Goal: Go to known website: Access a specific website the user already knows

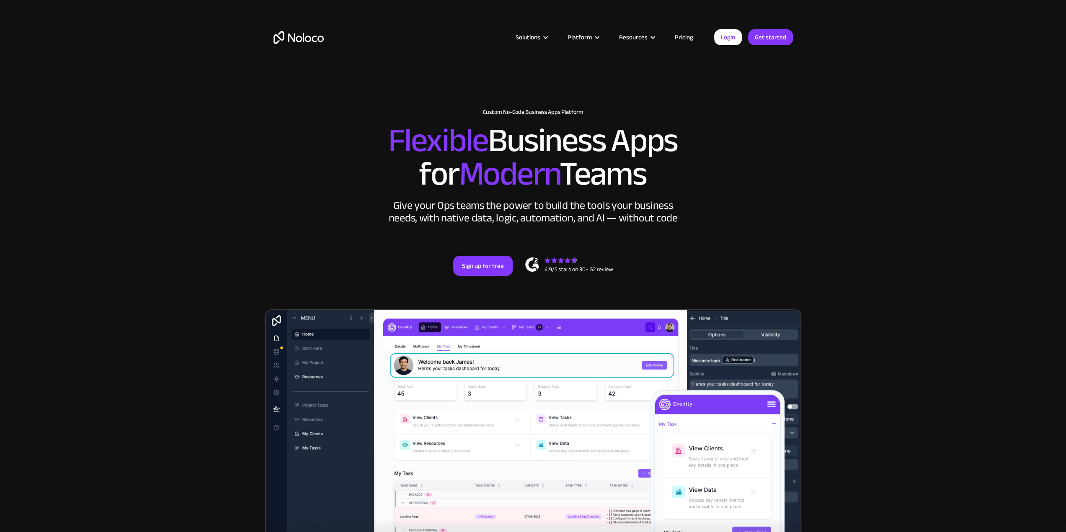
click at [734, 31] on link "Login" at bounding box center [728, 37] width 28 height 16
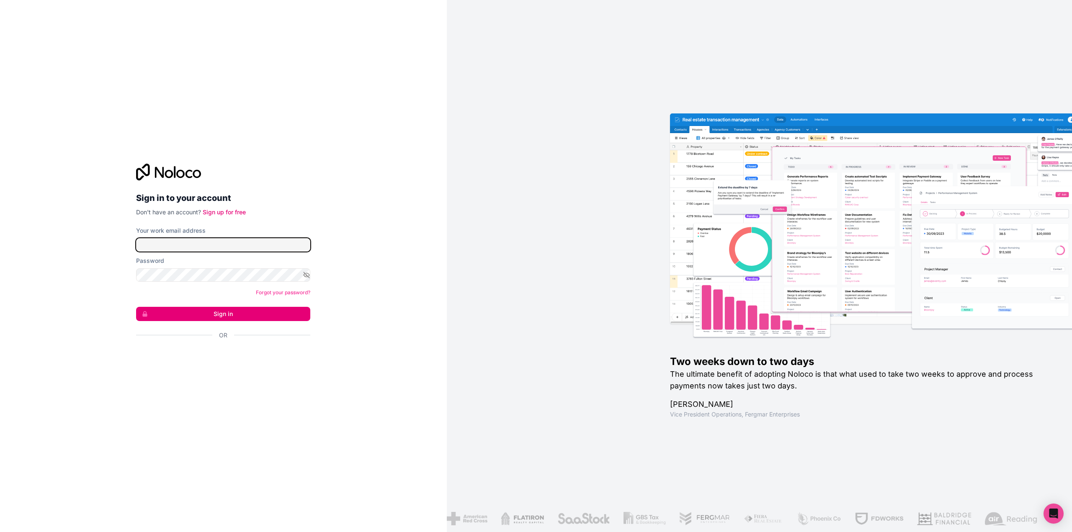
type input "[EMAIL_ADDRESS][DOMAIN_NAME]"
click at [224, 309] on button "Sign in" at bounding box center [223, 314] width 174 height 14
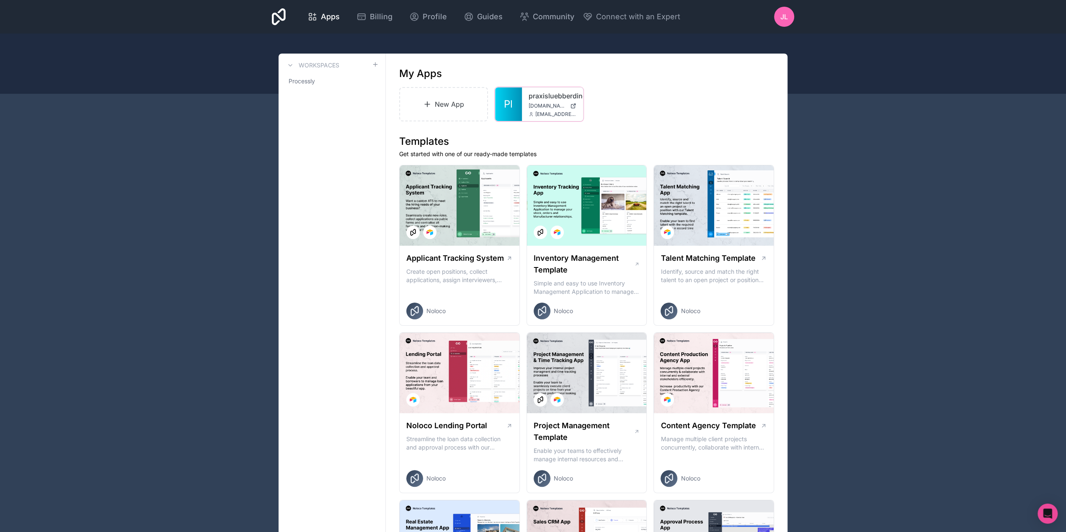
click at [542, 103] on span "[DOMAIN_NAME]" at bounding box center [548, 106] width 38 height 7
click at [508, 104] on span "Pl" at bounding box center [508, 104] width 9 height 13
